Goal: Transaction & Acquisition: Purchase product/service

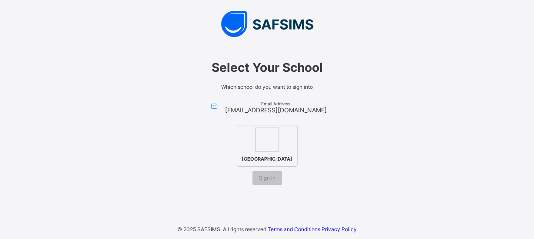
click at [274, 127] on img at bounding box center [267, 139] width 24 height 24
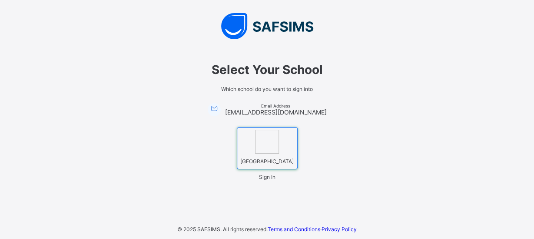
click at [267, 180] on span "Sign In" at bounding box center [267, 176] width 17 height 7
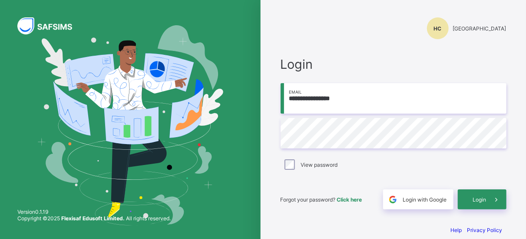
click at [280, 33] on div "[PERSON_NAME][GEOGRAPHIC_DATA]" at bounding box center [393, 19] width 243 height 39
click at [357, 199] on span "Click here" at bounding box center [349, 199] width 25 height 7
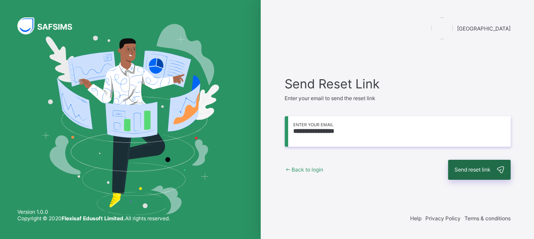
type input "**********"
click at [478, 169] on span "Send reset link" at bounding box center [473, 169] width 36 height 7
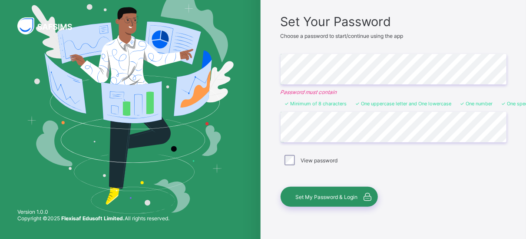
scroll to position [85, 0]
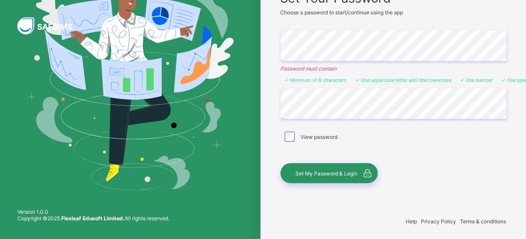
click at [327, 170] on span "Set My Password & Login" at bounding box center [327, 173] width 62 height 7
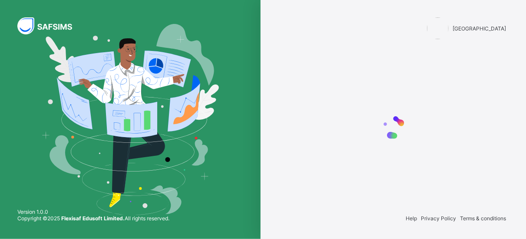
scroll to position [0, 0]
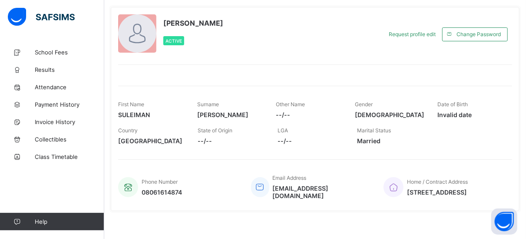
scroll to position [38, 0]
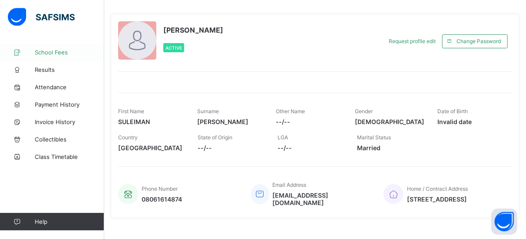
click at [60, 54] on span "School Fees" at bounding box center [70, 52] width 70 height 7
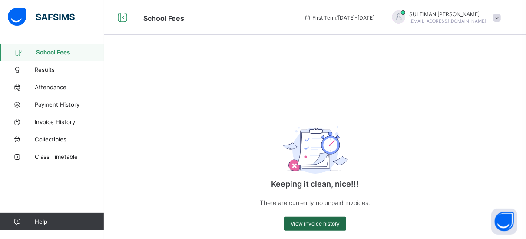
click at [319, 224] on span "View invoice history" at bounding box center [315, 223] width 49 height 7
click at [340, 225] on span "View invoice history" at bounding box center [315, 223] width 49 height 7
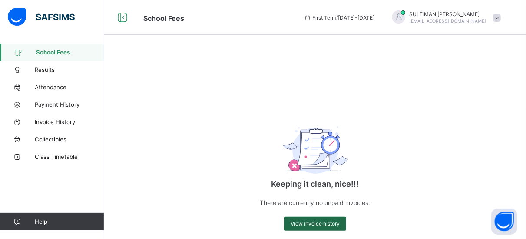
click at [340, 225] on span "View invoice history" at bounding box center [315, 223] width 49 height 7
click at [375, 19] on span "First Term / [DATE]-[DATE]" at bounding box center [339, 17] width 71 height 7
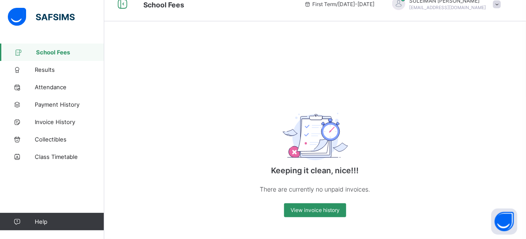
click at [33, 54] on icon at bounding box center [18, 52] width 35 height 7
click at [45, 86] on span "Attendance" at bounding box center [70, 86] width 70 height 7
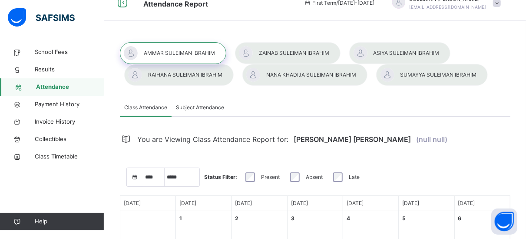
select select "****"
select select "*"
click at [60, 53] on span "School Fees" at bounding box center [70, 52] width 70 height 9
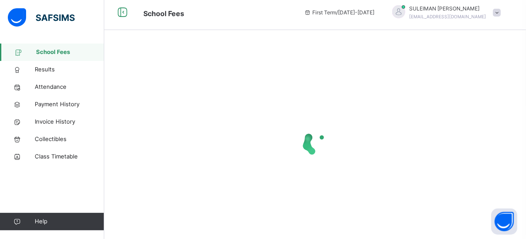
scroll to position [5, 0]
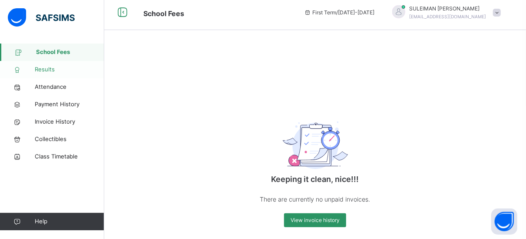
click at [50, 70] on span "Results" at bounding box center [70, 69] width 70 height 9
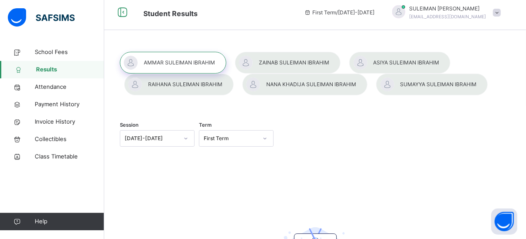
click at [190, 61] on div at bounding box center [173, 63] width 106 height 22
click at [248, 141] on div "First Term" at bounding box center [231, 138] width 54 height 8
click at [186, 138] on div "[DATE]-[DATE]" at bounding box center [157, 138] width 75 height 17
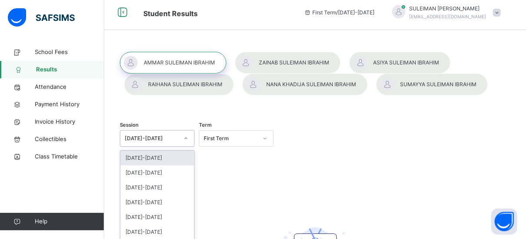
scroll to position [50, 0]
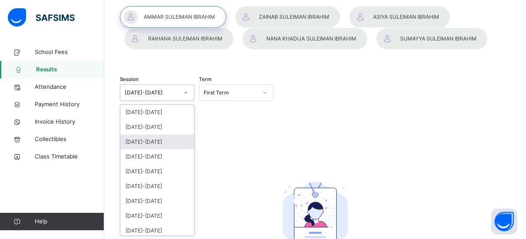
click at [167, 142] on div "[DATE]-[DATE]" at bounding box center [157, 141] width 74 height 15
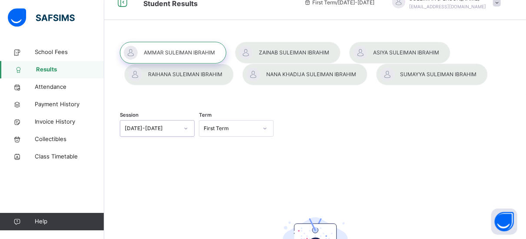
scroll to position [0, 0]
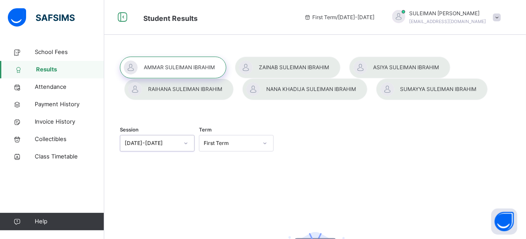
click at [254, 142] on div "First Term" at bounding box center [231, 143] width 54 height 8
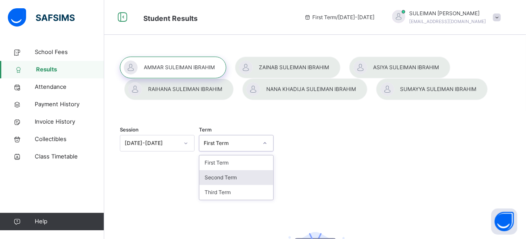
click at [239, 175] on div "Second Term" at bounding box center [236, 177] width 74 height 15
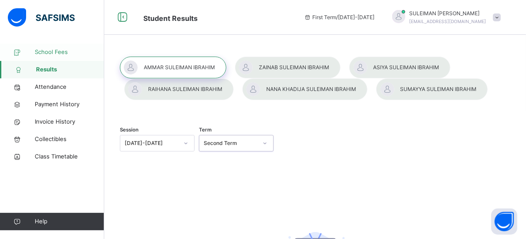
click at [24, 51] on icon at bounding box center [17, 52] width 35 height 7
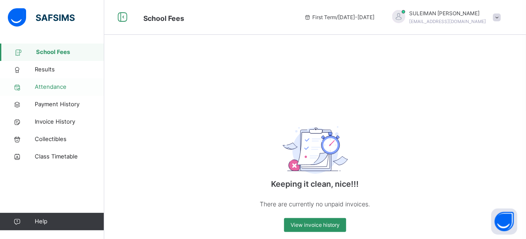
click at [32, 87] on icon at bounding box center [17, 87] width 35 height 7
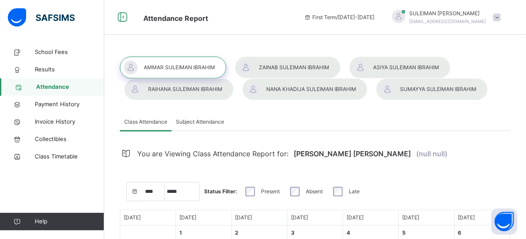
select select "****"
select select "*"
click at [57, 120] on span "Invoice History" at bounding box center [70, 121] width 70 height 9
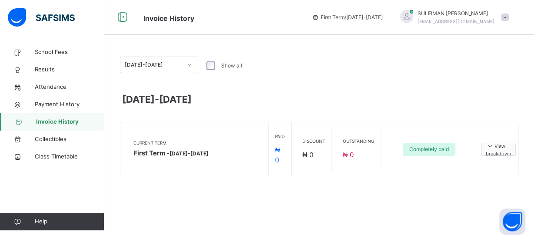
click at [494, 146] on icon at bounding box center [490, 145] width 9 height 7
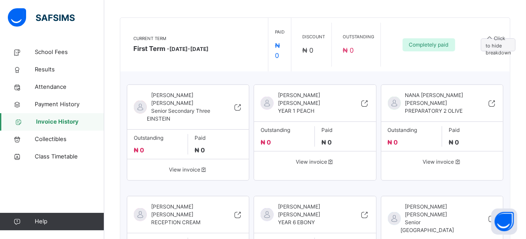
scroll to position [105, 0]
click at [187, 165] on span "View invoice" at bounding box center [188, 169] width 109 height 8
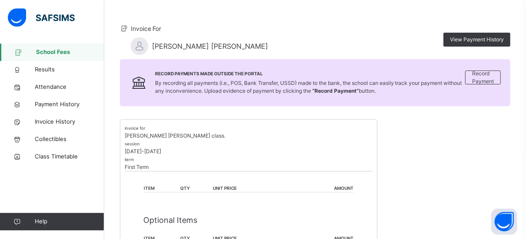
scroll to position [63, 0]
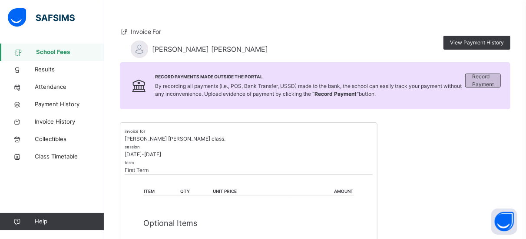
click at [484, 80] on span "Record Payment" at bounding box center [483, 81] width 22 height 16
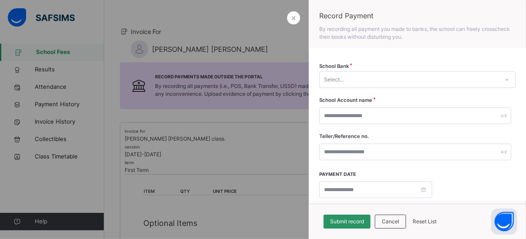
click at [484, 83] on div "Select..." at bounding box center [409, 79] width 179 height 13
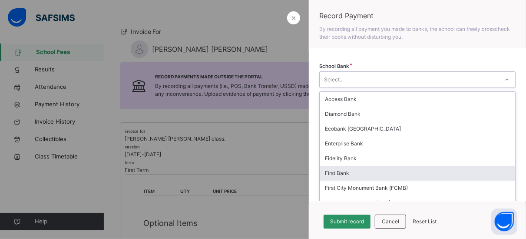
click at [432, 177] on div "First Bank" at bounding box center [418, 173] width 196 height 15
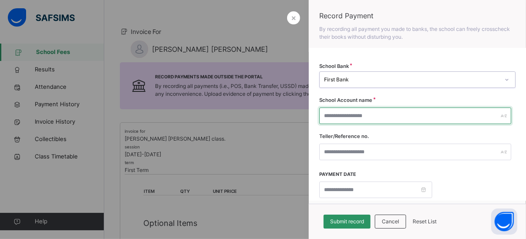
click at [448, 116] on input "text" at bounding box center [415, 115] width 192 height 17
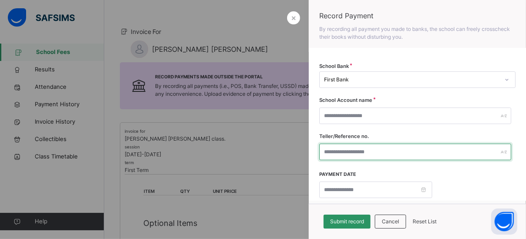
click at [430, 151] on input "text" at bounding box center [415, 151] width 192 height 17
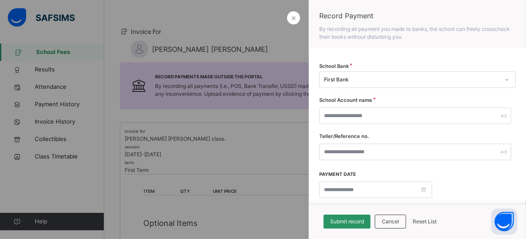
click at [273, 130] on div at bounding box center [263, 119] width 526 height 239
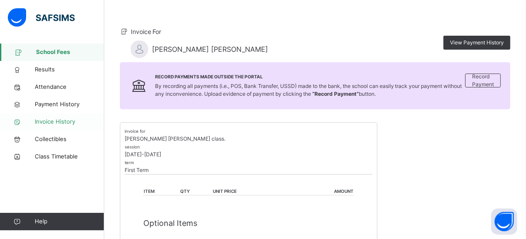
click at [64, 120] on span "Invoice History" at bounding box center [70, 121] width 70 height 9
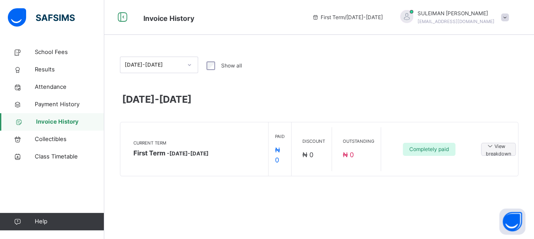
click at [505, 18] on span at bounding box center [505, 17] width 8 height 8
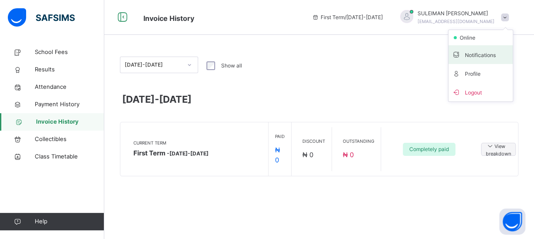
click at [485, 53] on span "Notifications" at bounding box center [480, 55] width 57 height 12
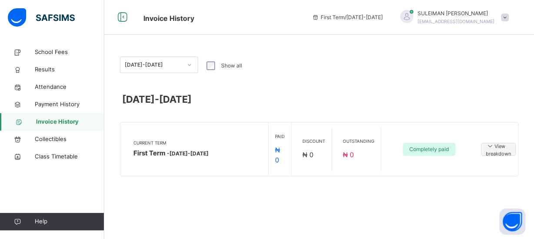
click at [510, 17] on div "[PERSON_NAME] [PERSON_NAME][EMAIL_ADDRESS][DOMAIN_NAME]" at bounding box center [453, 18] width 122 height 16
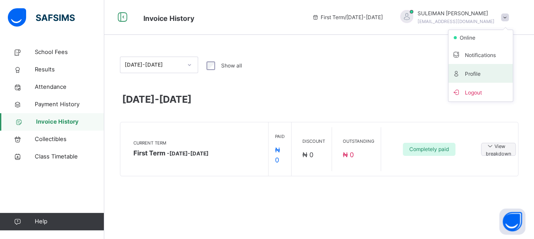
click at [478, 74] on span "Profile" at bounding box center [480, 73] width 57 height 12
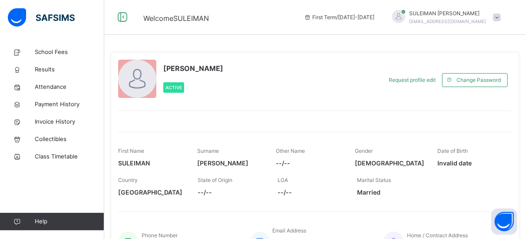
click at [359, 89] on div "[PERSON_NAME] Active" at bounding box center [248, 80] width 260 height 40
